Goal: Navigation & Orientation: Find specific page/section

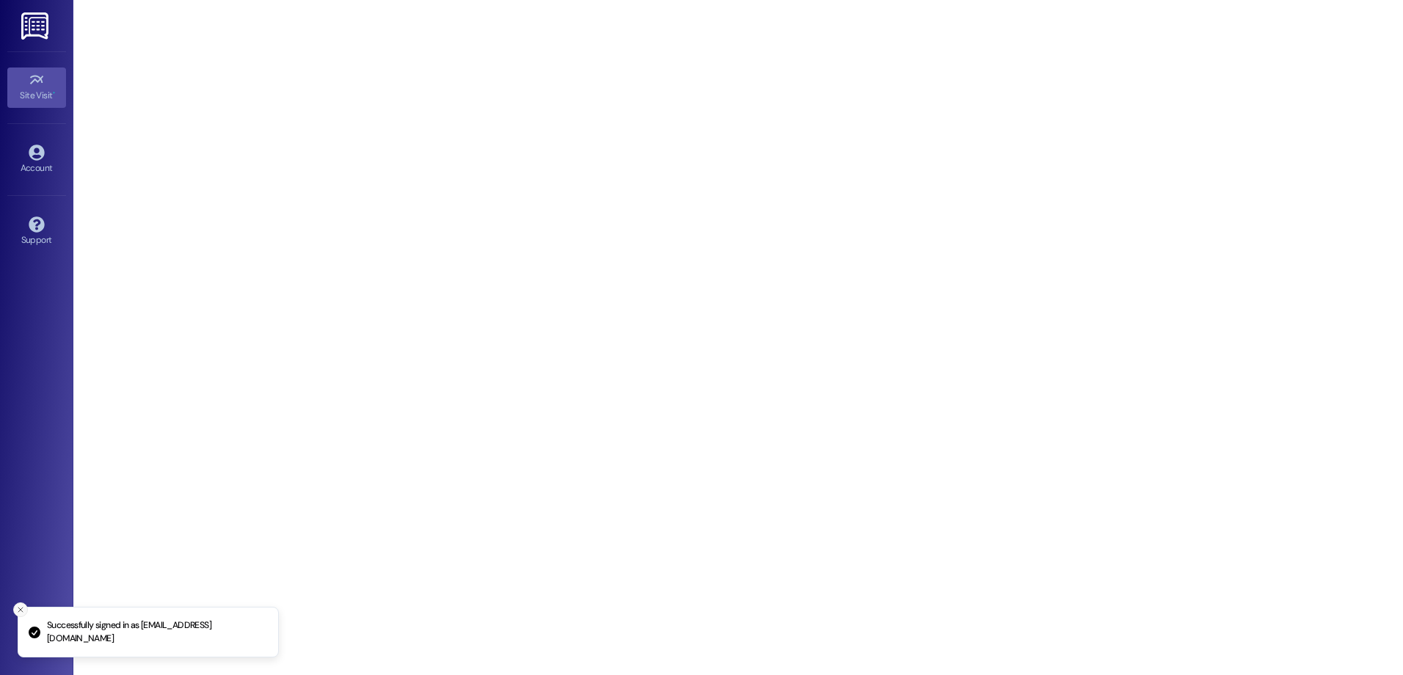
click at [13, 609] on button "Close toast" at bounding box center [20, 610] width 15 height 15
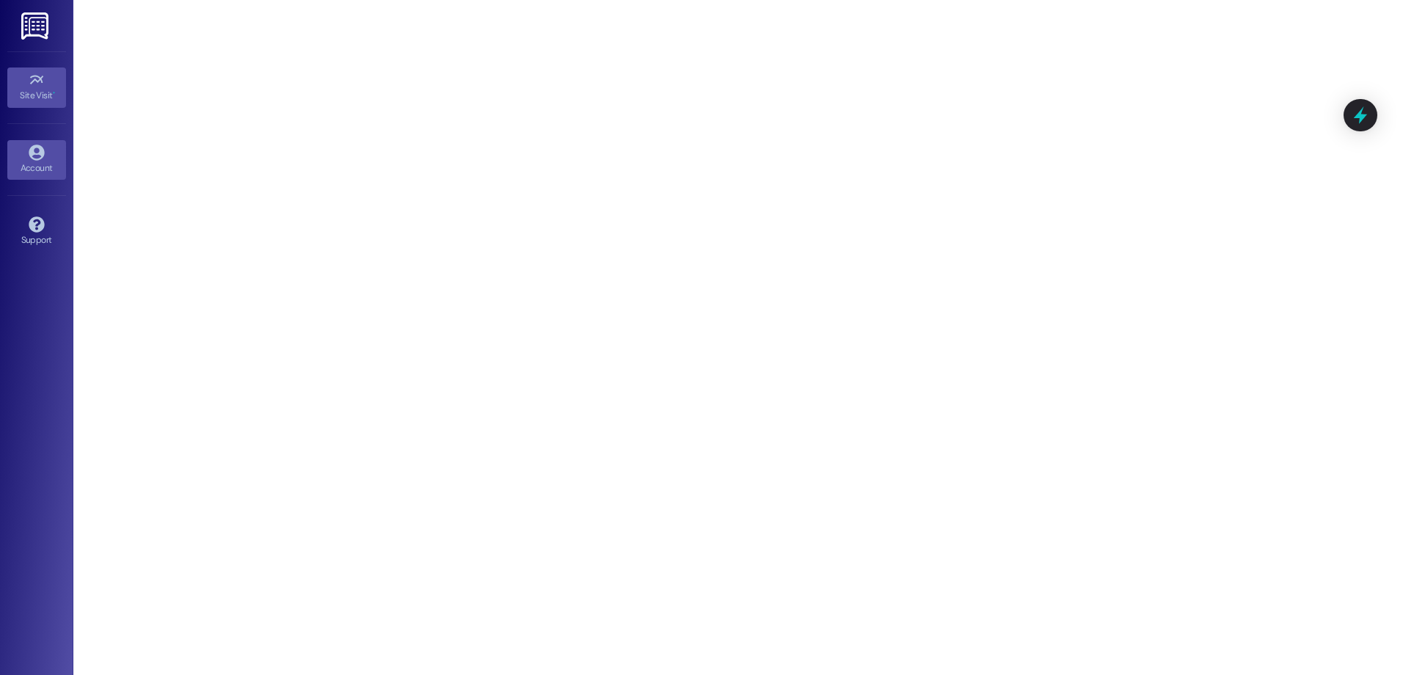
click at [30, 155] on icon at bounding box center [36, 152] width 15 height 15
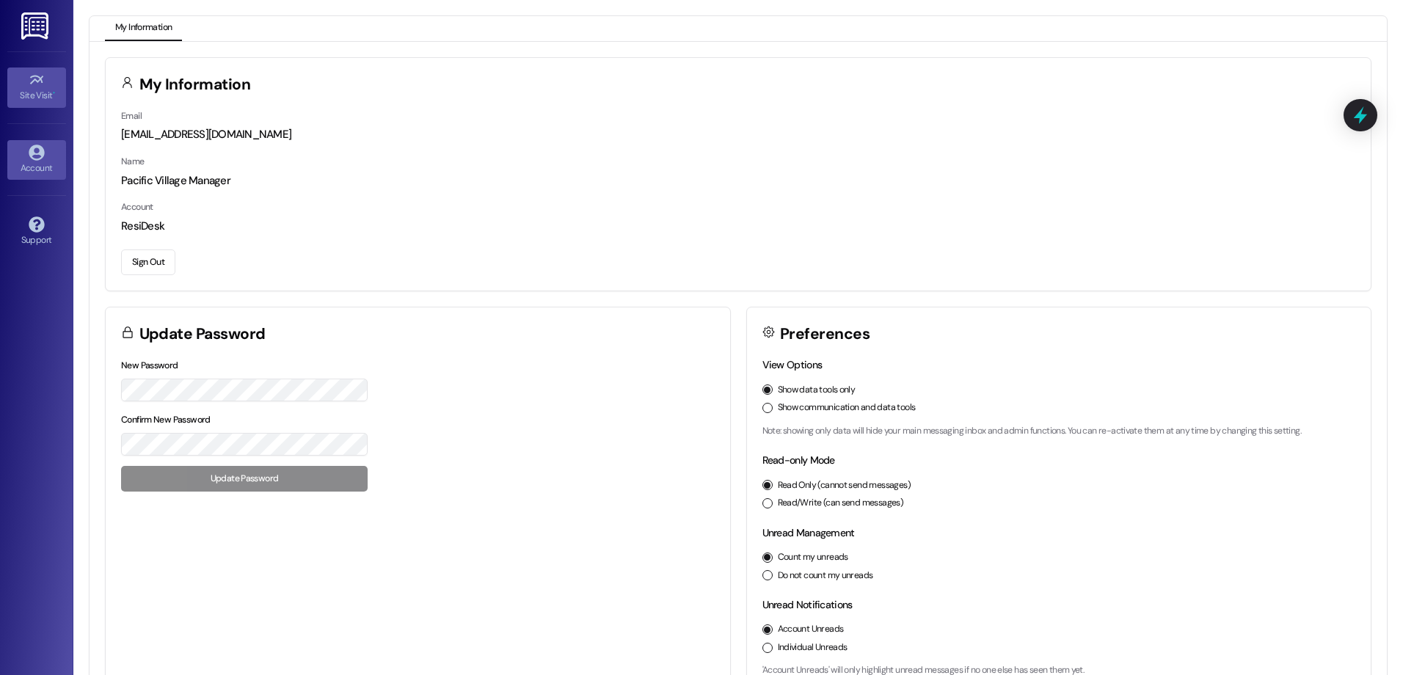
click at [49, 100] on div "Site Visit •" at bounding box center [36, 95] width 73 height 15
